Goal: Task Accomplishment & Management: Manage account settings

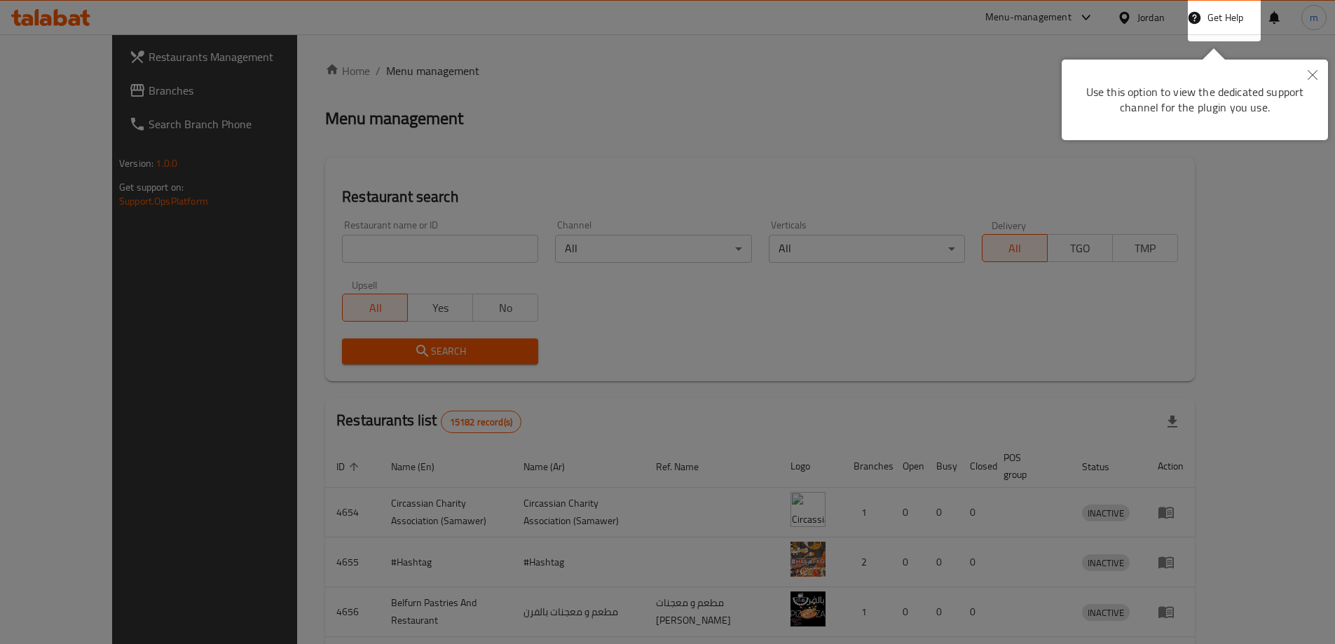
click at [638, 18] on div at bounding box center [667, 322] width 1335 height 644
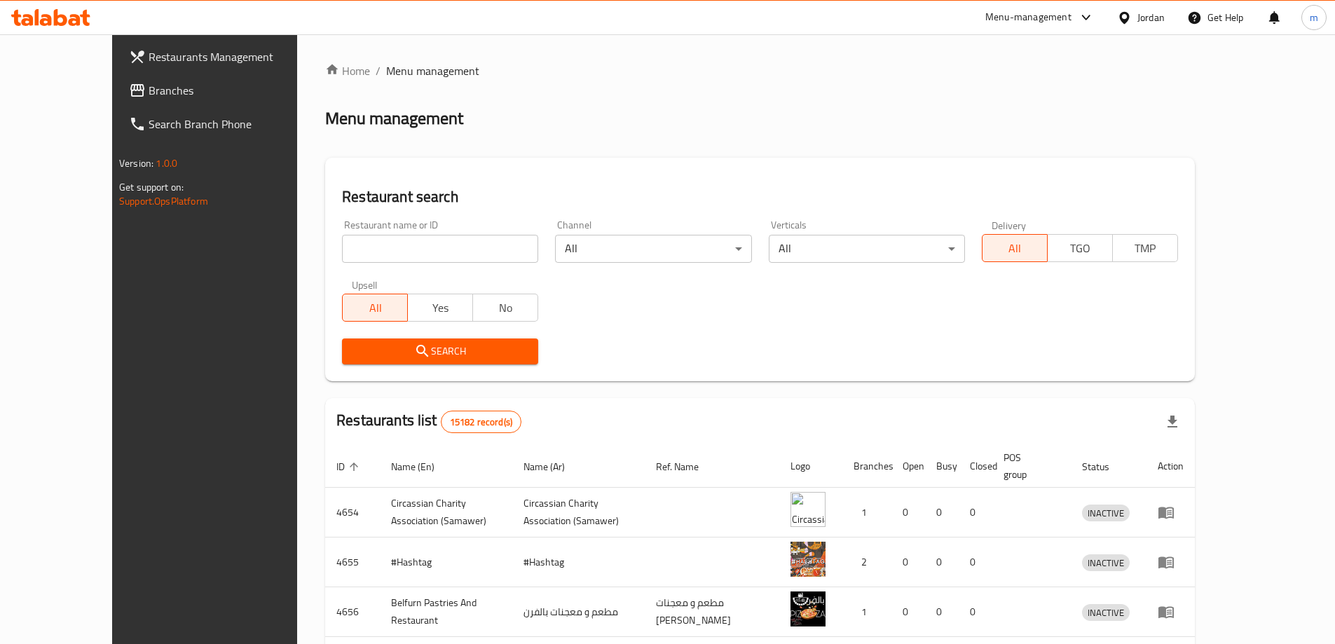
click at [149, 93] on span "Branches" at bounding box center [236, 90] width 175 height 17
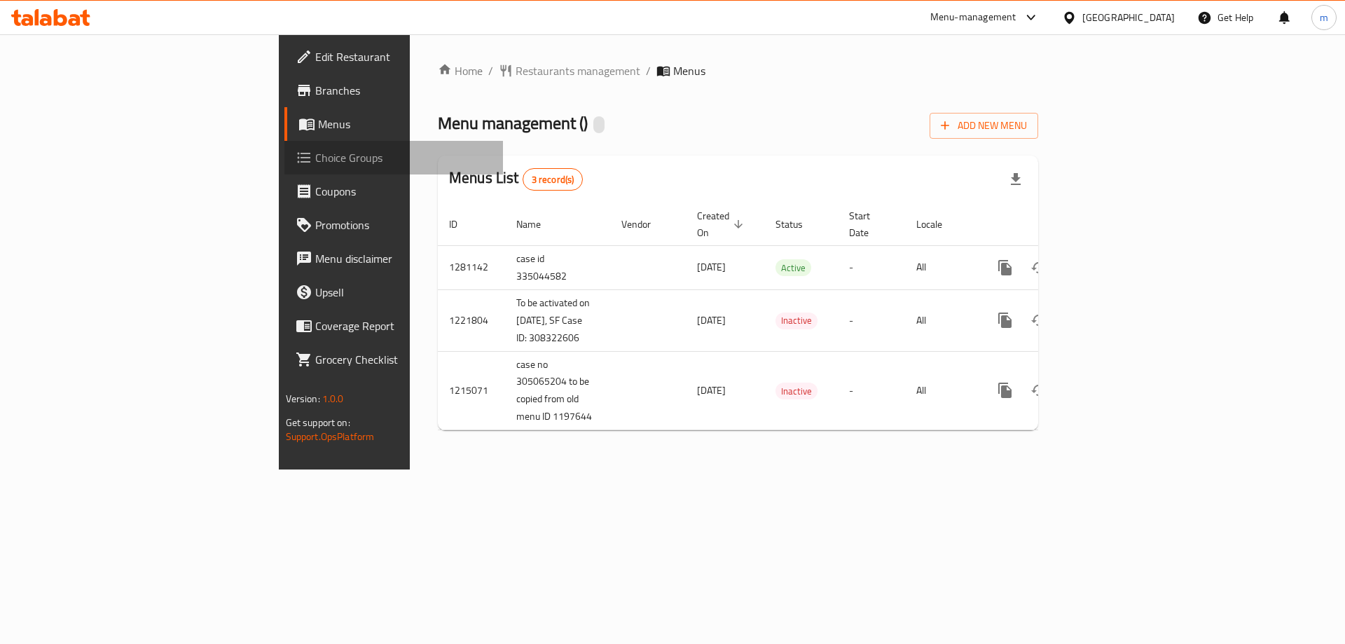
click at [315, 151] on span "Choice Groups" at bounding box center [403, 157] width 177 height 17
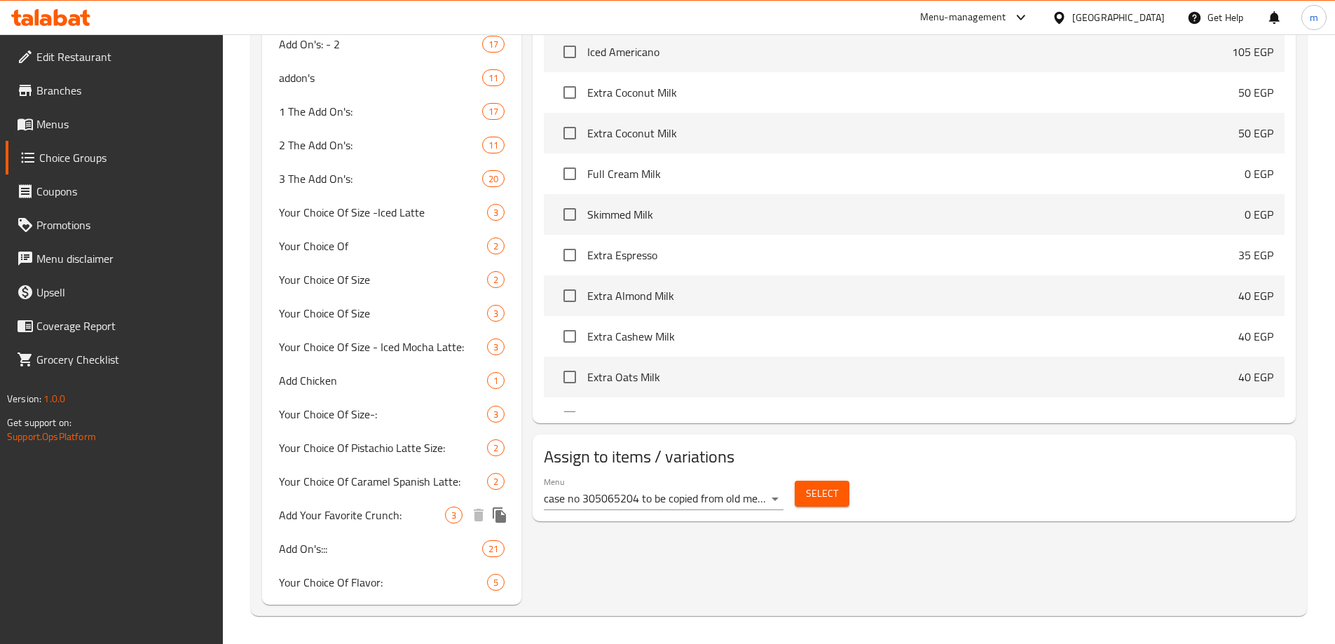
scroll to position [957, 0]
drag, startPoint x: 379, startPoint y: 540, endPoint x: 872, endPoint y: 474, distance: 497.1
click at [379, 540] on span "Add On's:::" at bounding box center [360, 548] width 162 height 17
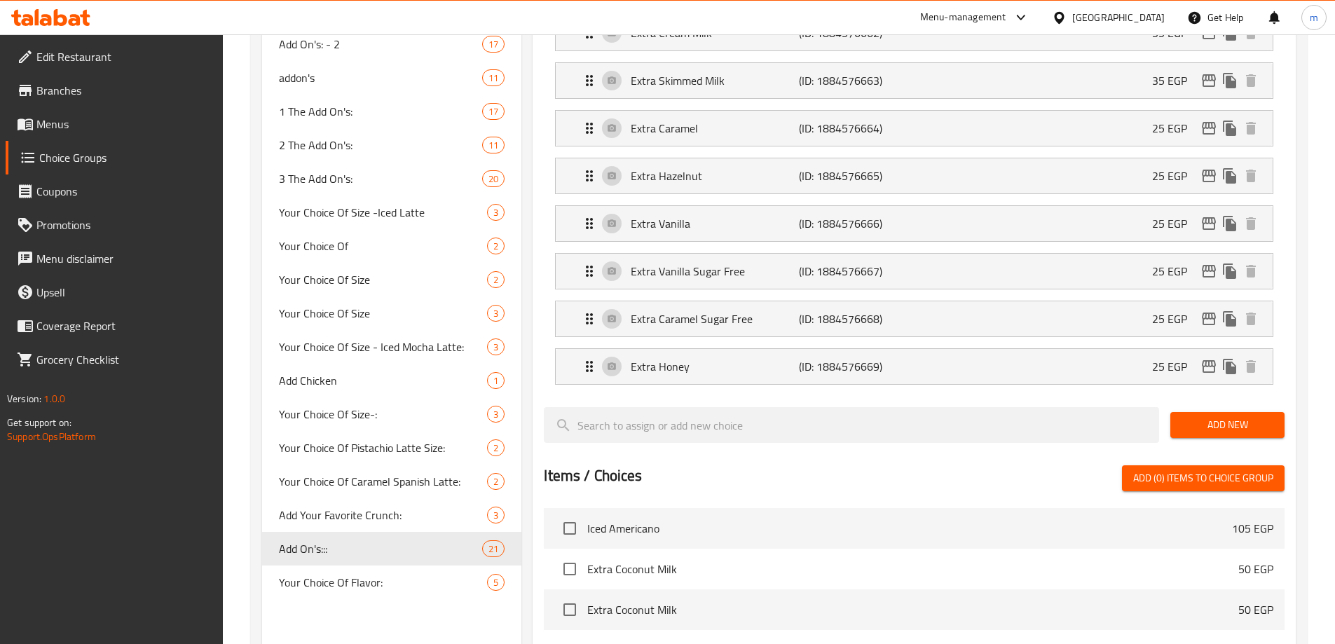
type input "Add On's:::"
type input "الإضافات:::"
type input "20"
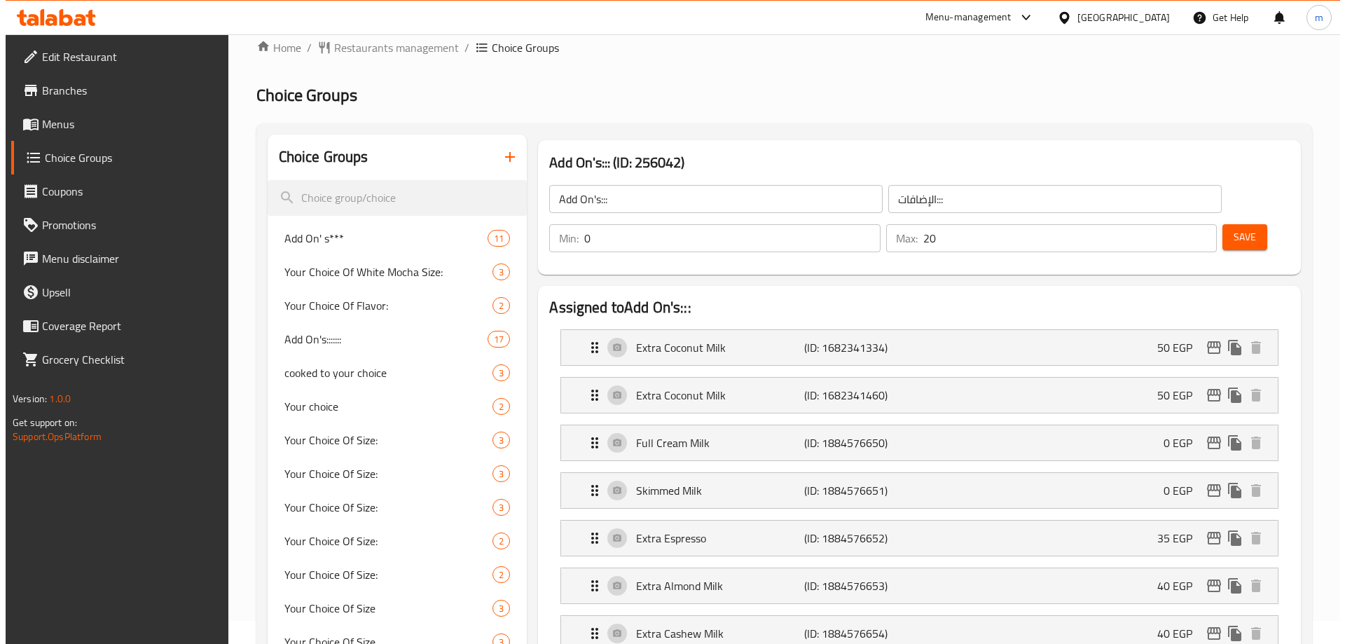
scroll to position [0, 0]
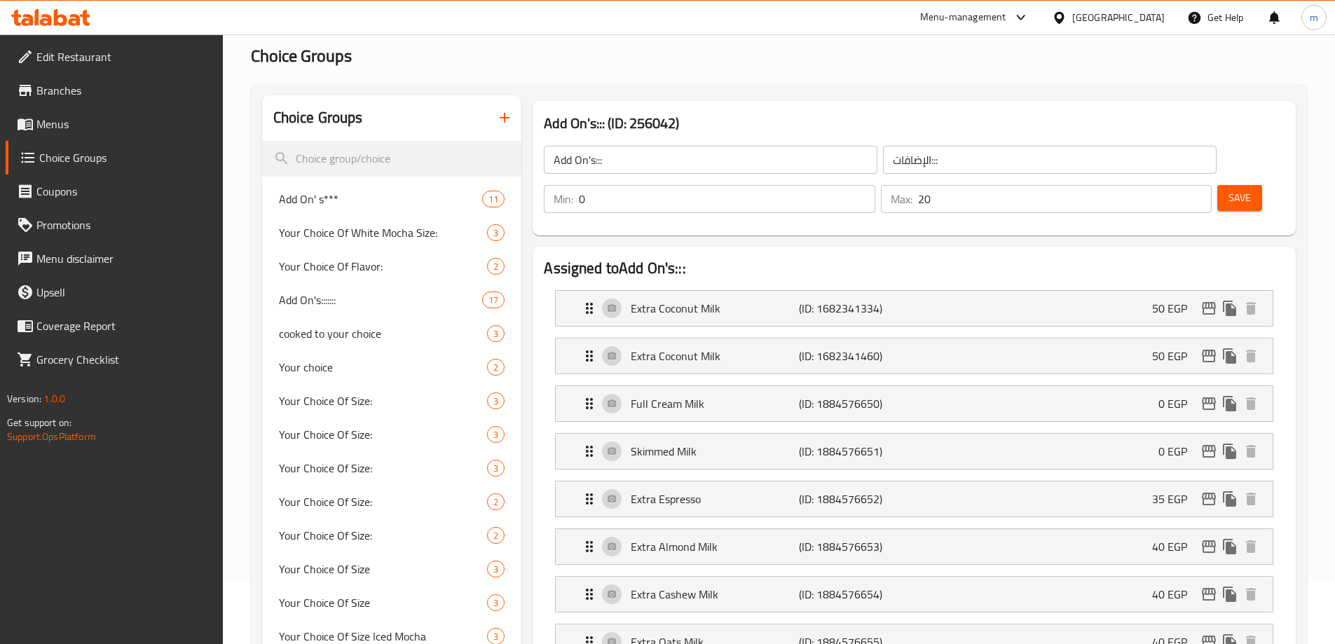
scroll to position [15, 0]
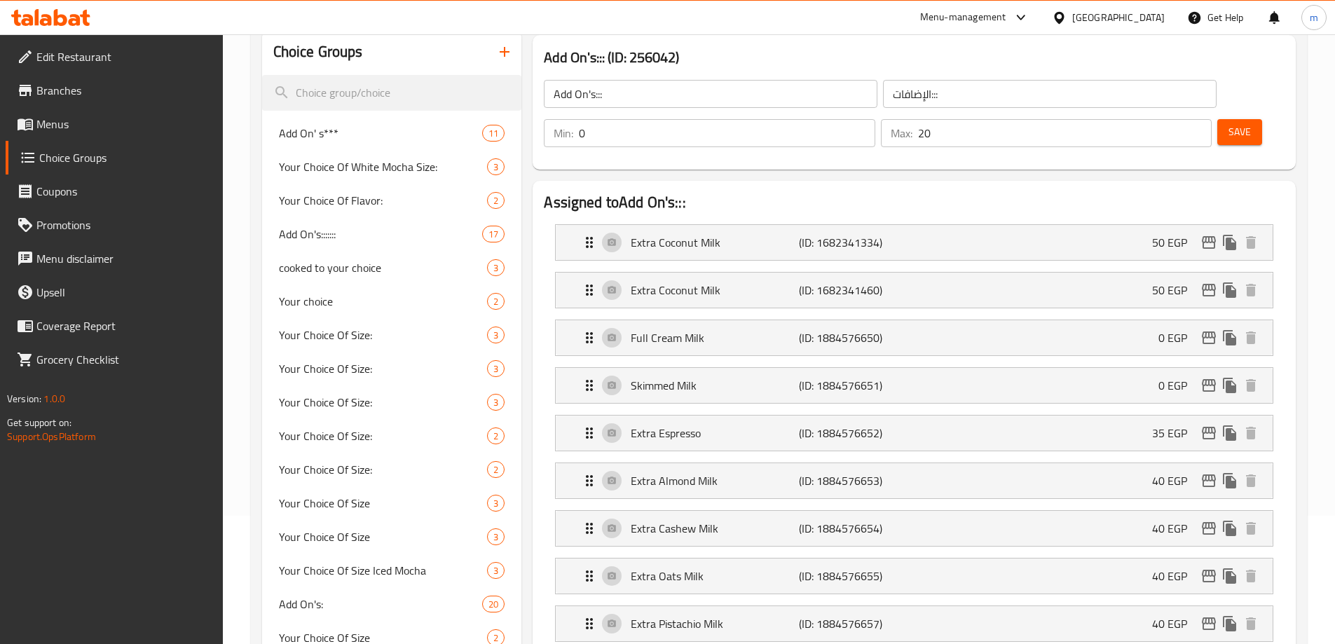
scroll to position [0, 0]
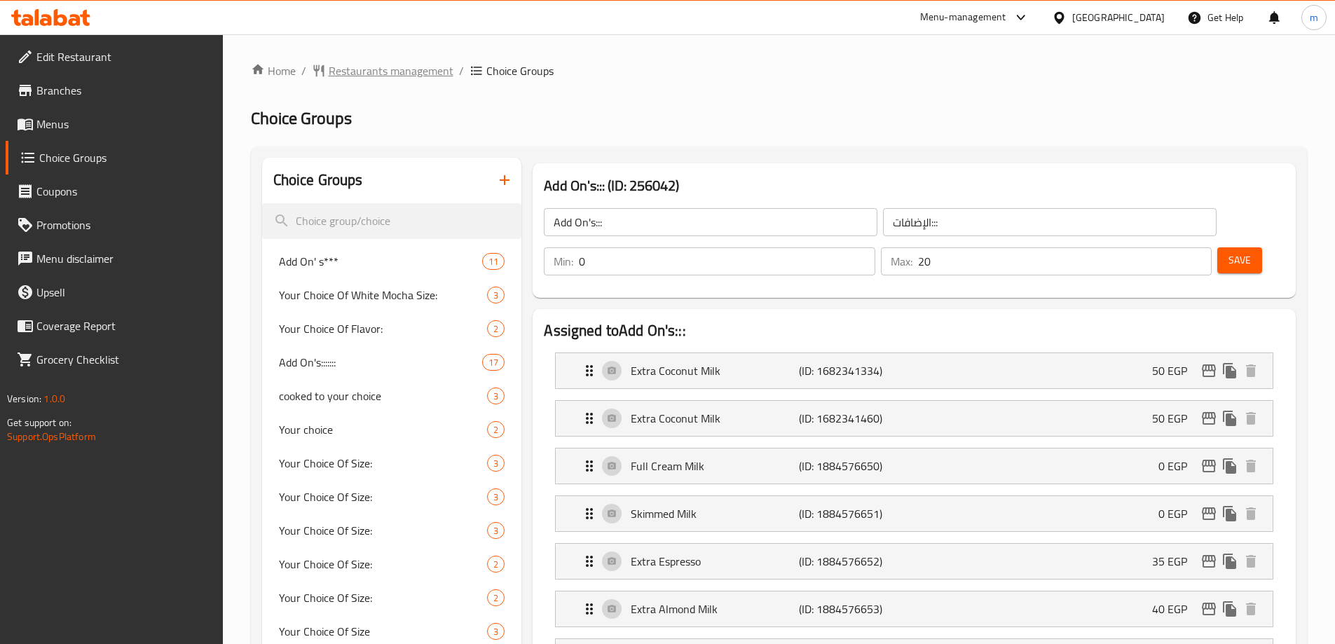
click at [390, 78] on span "Restaurants management" at bounding box center [391, 70] width 125 height 17
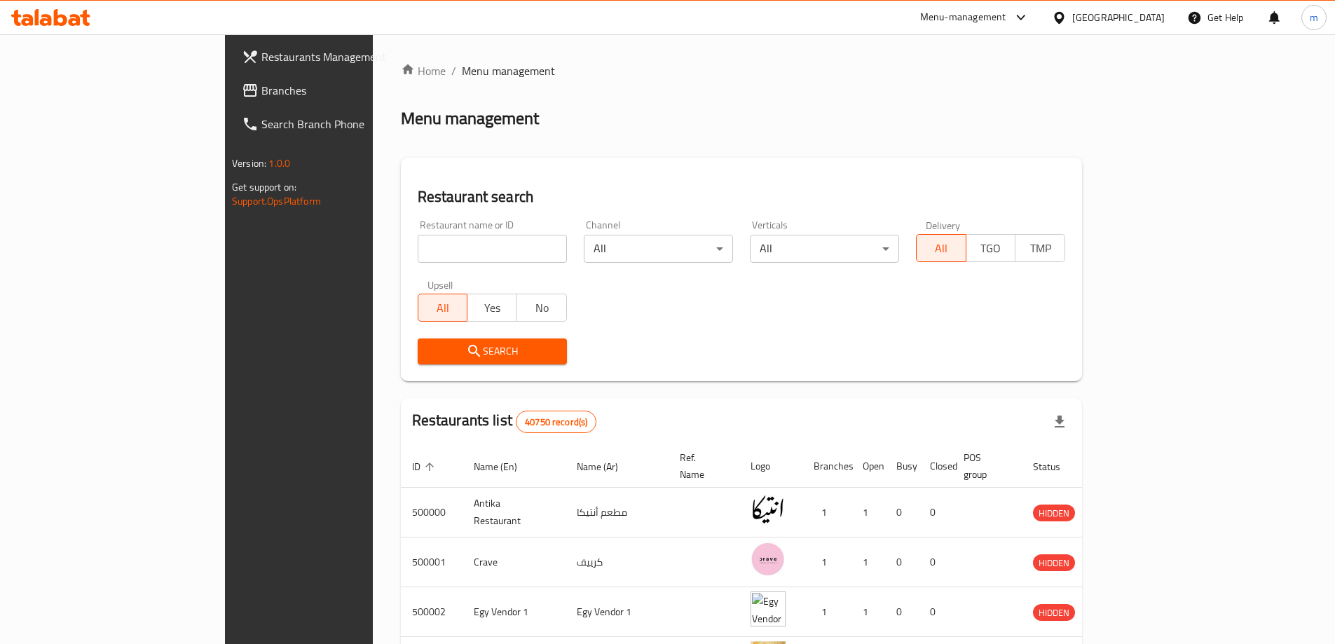
click at [261, 90] on span "Branches" at bounding box center [348, 90] width 175 height 17
